Goal: Task Accomplishment & Management: Manage account settings

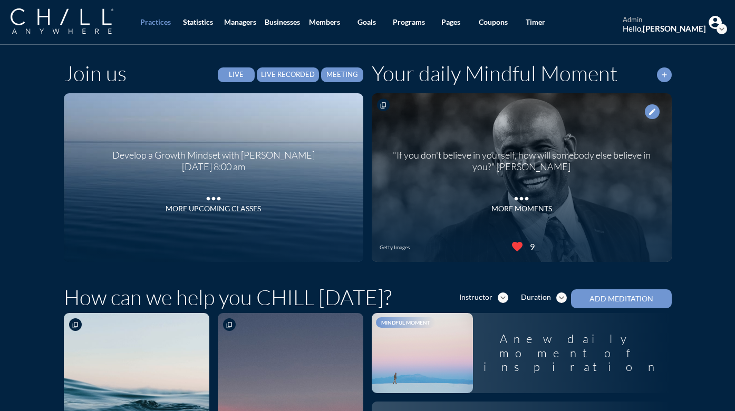
click at [191, 214] on div "Develop a Growth Mindset with [PERSON_NAME] [DATE] 8:00 am more_horiz More Upco…" at bounding box center [213, 177] width 229 height 93
click at [198, 212] on div "More Upcoming Classes" at bounding box center [213, 209] width 95 height 9
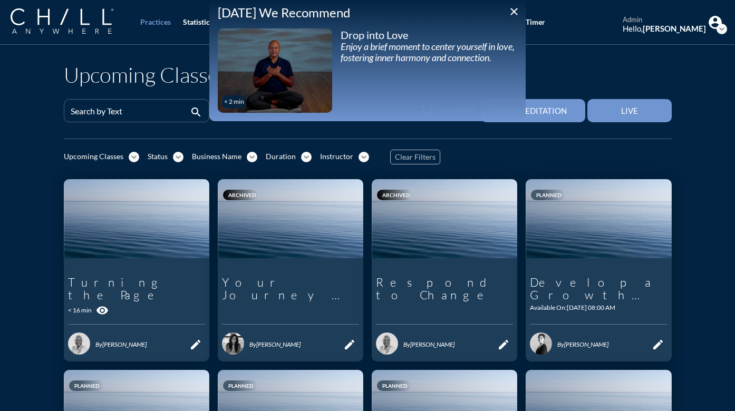
click at [516, 11] on icon "close" at bounding box center [514, 11] width 13 height 13
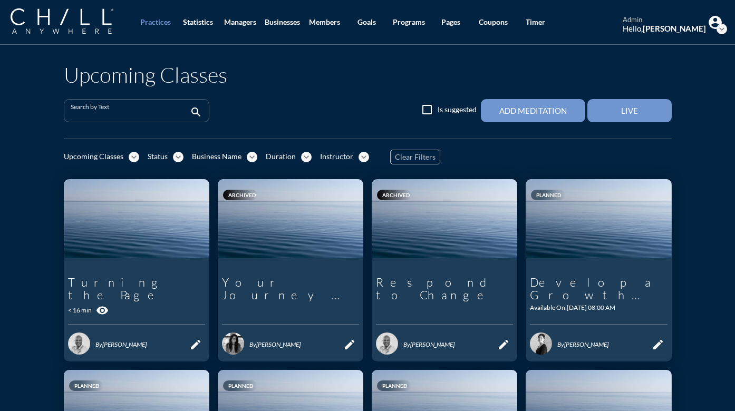
click at [92, 113] on input "Search by Text" at bounding box center [129, 115] width 117 height 13
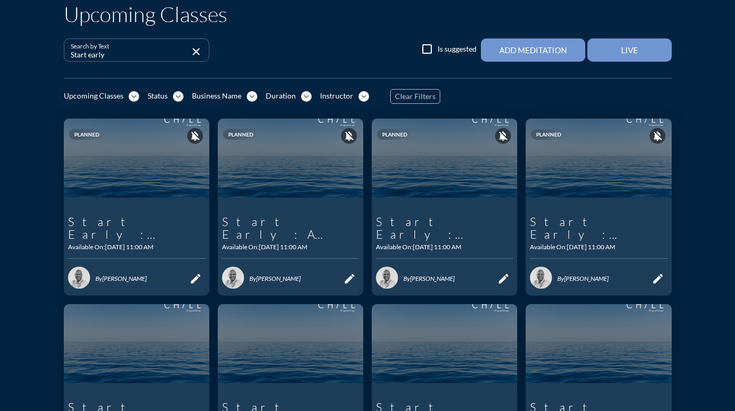
scroll to position [101, 0]
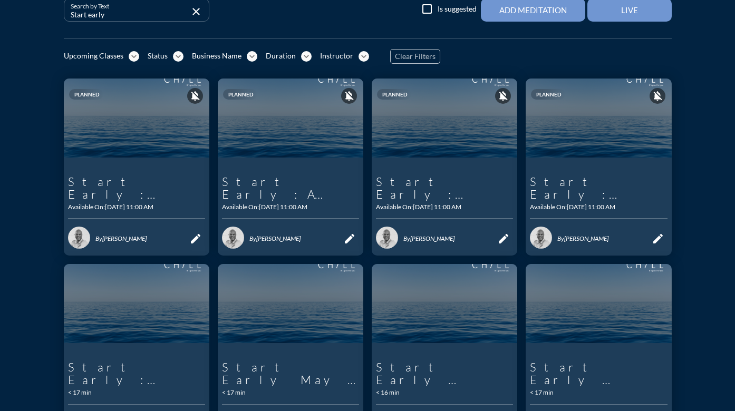
type input "Start early"
click at [169, 241] on icon "link" at bounding box center [172, 239] width 13 height 13
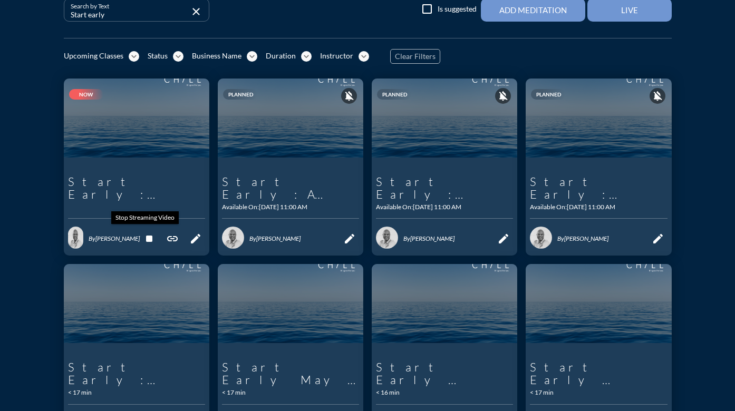
click at [145, 239] on icon "stop" at bounding box center [149, 239] width 13 height 13
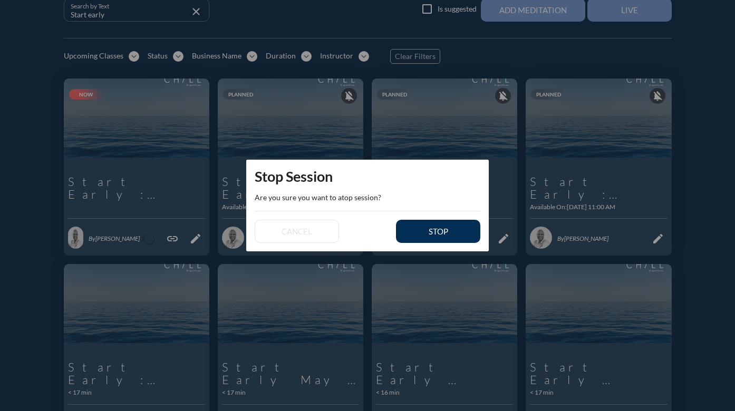
click at [416, 231] on div "stop" at bounding box center [438, 231] width 47 height 9
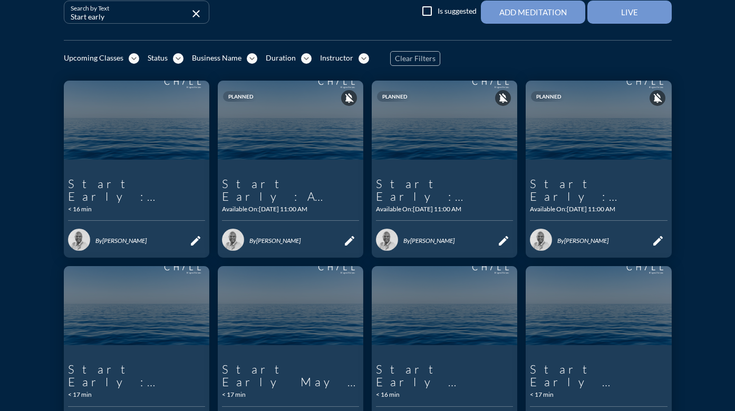
scroll to position [99, 0]
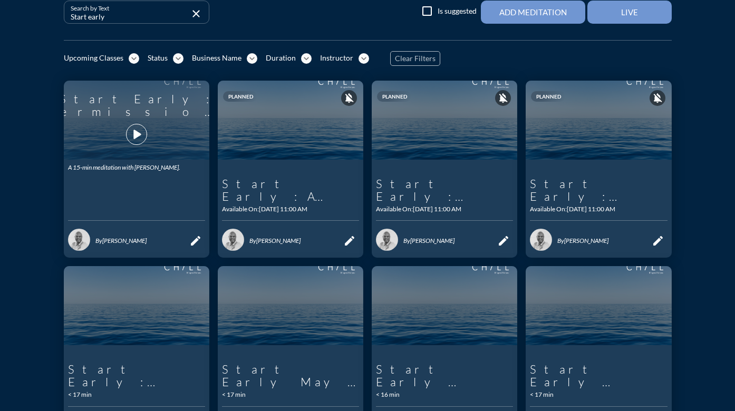
click at [131, 138] on icon "play_arrow" at bounding box center [137, 135] width 18 height 18
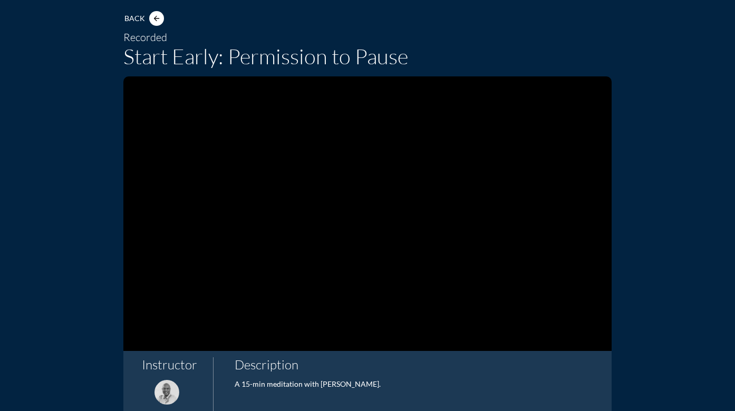
scroll to position [66, 0]
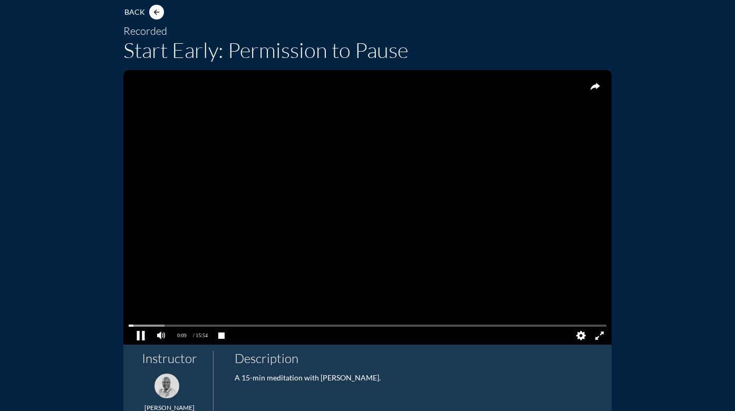
click at [138, 333] on pjsdiv at bounding box center [140, 336] width 18 height 18
click at [595, 325] on pjsdiv at bounding box center [368, 325] width 478 height 7
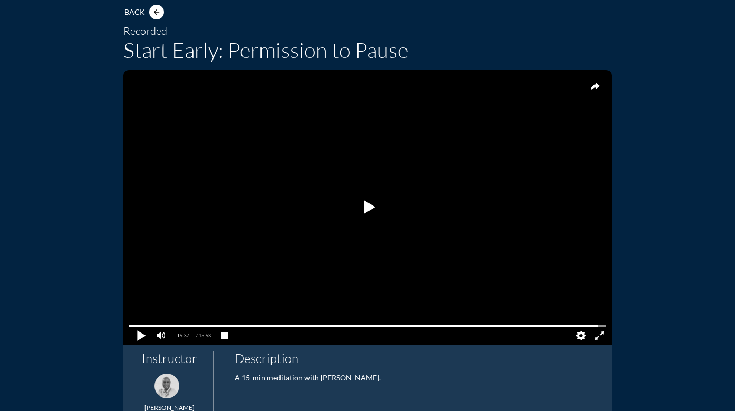
click at [136, 334] on pjsdiv at bounding box center [140, 336] width 18 height 18
click at [133, 334] on pjsdiv at bounding box center [140, 336] width 18 height 18
click at [595, 326] on pjsdiv at bounding box center [368, 325] width 478 height 7
click at [138, 337] on pjsdiv at bounding box center [140, 336] width 18 height 18
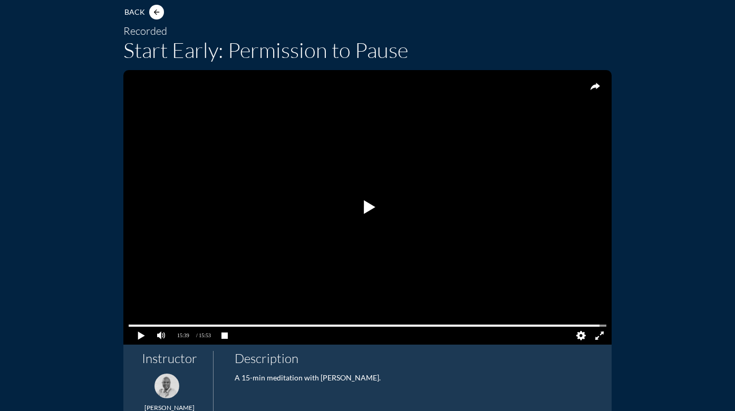
click at [155, 12] on icon "arrow_back" at bounding box center [156, 12] width 8 height 8
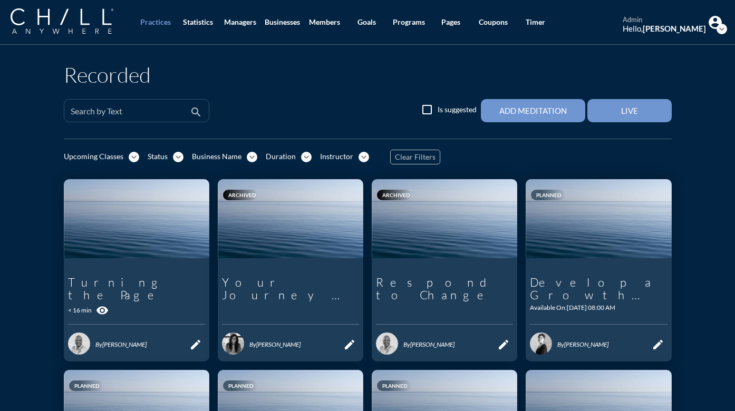
click at [152, 110] on input "Search by Text" at bounding box center [129, 115] width 117 height 13
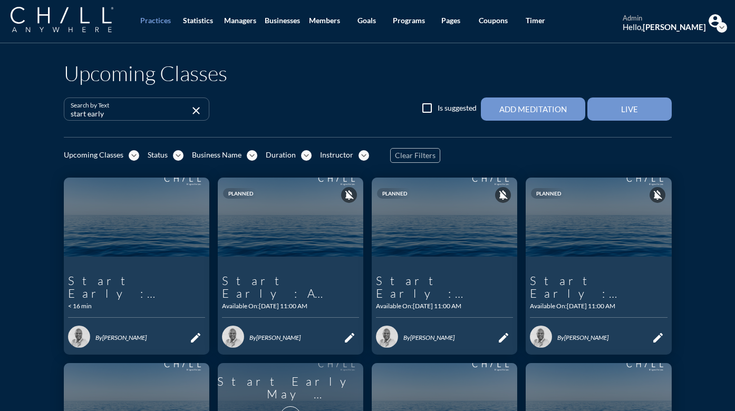
scroll to position [2, 0]
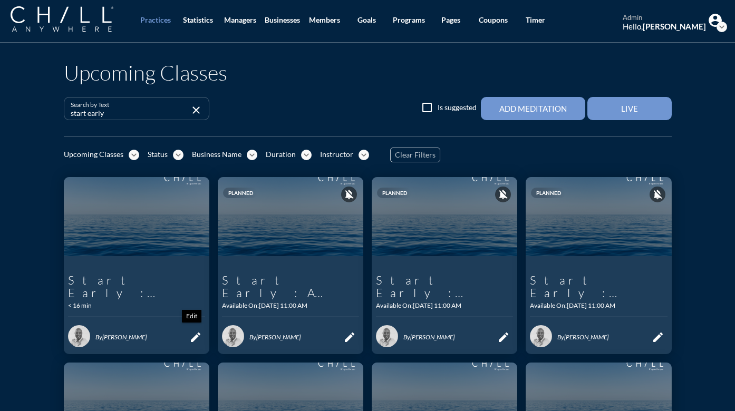
type input "start early"
click at [194, 340] on icon "edit" at bounding box center [195, 337] width 13 height 13
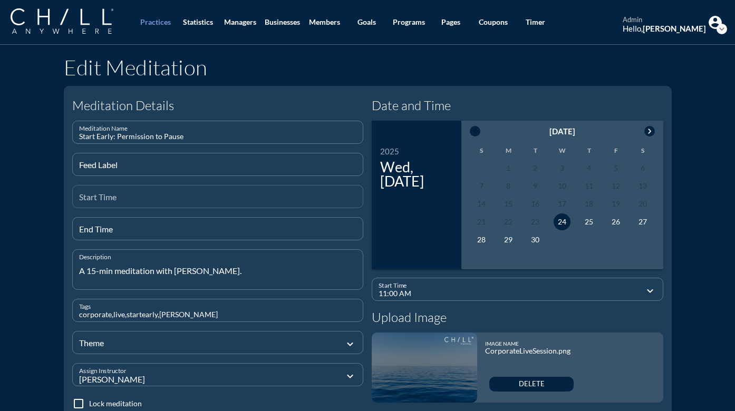
click at [133, 199] on input "Start Time" at bounding box center [218, 201] width 278 height 13
type input "8"
click at [148, 225] on div "End Time" at bounding box center [218, 229] width 278 height 22
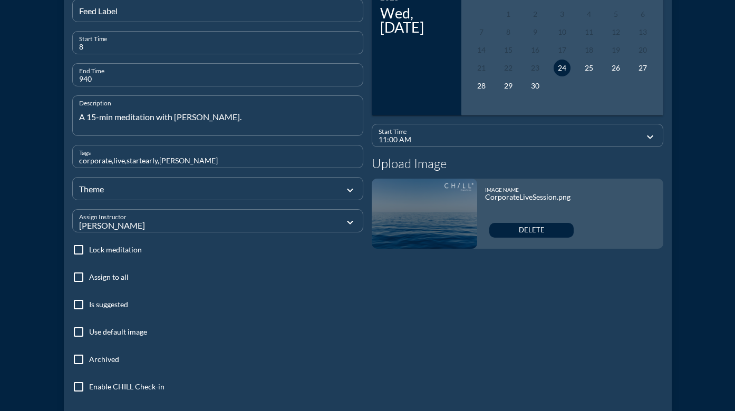
scroll to position [158, 0]
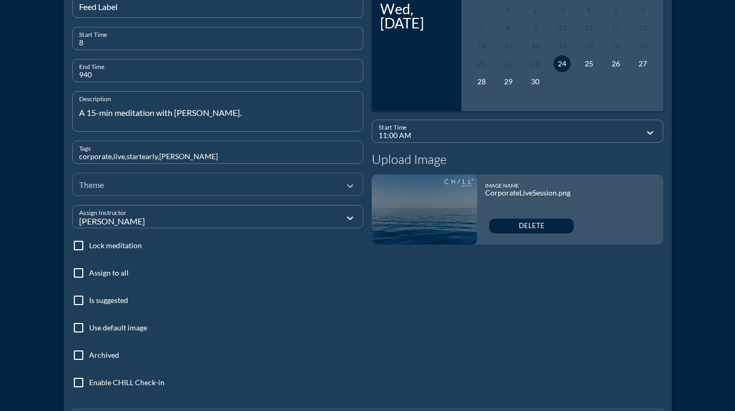
type input "940"
click at [146, 184] on div at bounding box center [210, 184] width 263 height 35
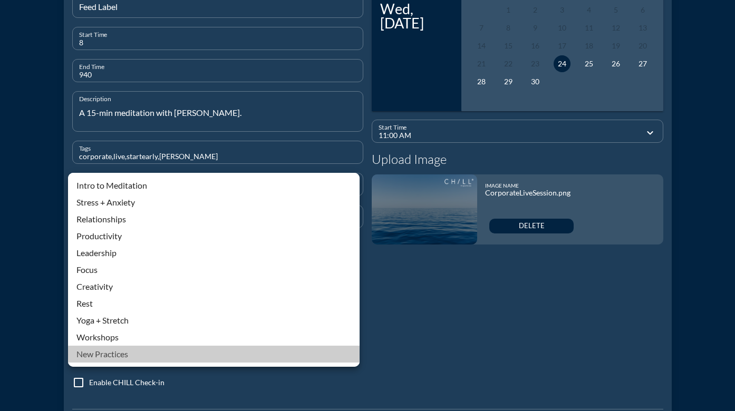
click at [127, 355] on div "New Practices" at bounding box center [213, 354] width 275 height 13
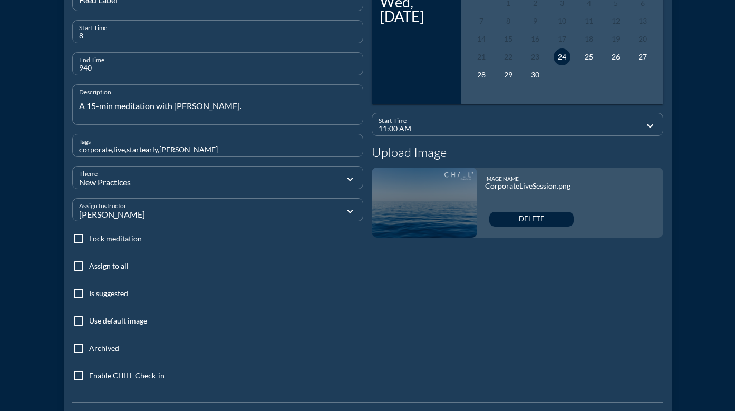
scroll to position [263, 0]
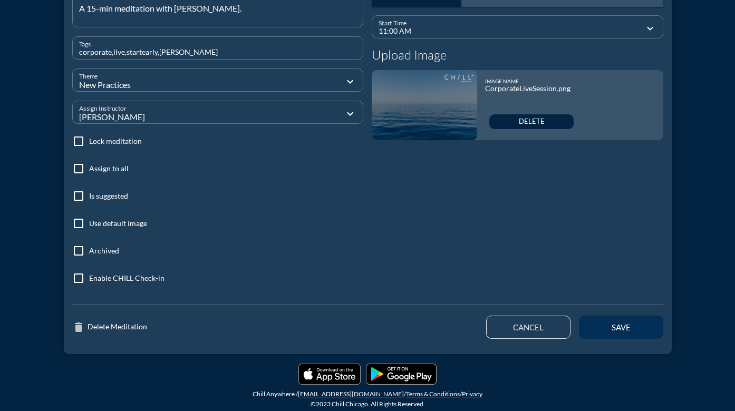
click at [605, 332] on div "save" at bounding box center [621, 327] width 47 height 9
type input "12:28 PM"
